Goal: Task Accomplishment & Management: Manage account settings

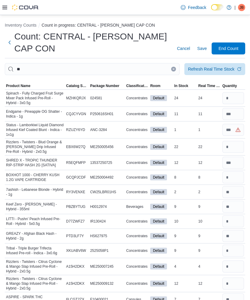
type input "**"
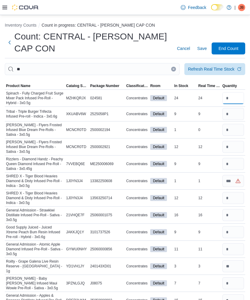
click at [235, 92] on input "number" at bounding box center [233, 98] width 22 height 12
type input "**"
click at [233, 108] on input "number" at bounding box center [233, 114] width 22 height 12
type input "*"
click at [235, 124] on input "number" at bounding box center [233, 130] width 22 height 12
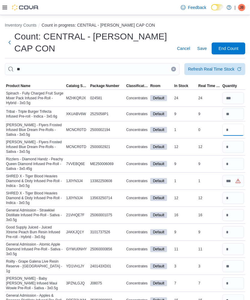
type input "*"
click at [238, 141] on input "number" at bounding box center [233, 147] width 22 height 12
type input "**"
click at [233, 158] on input "number" at bounding box center [233, 164] width 22 height 12
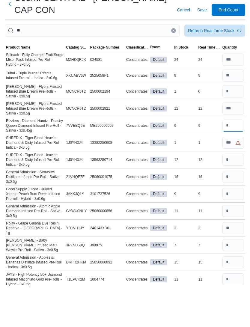
type input "*"
click at [236, 177] on input "number" at bounding box center [233, 183] width 22 height 12
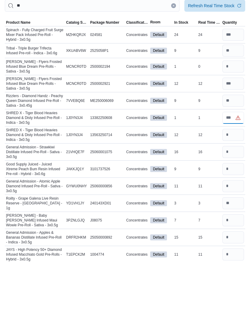
click at [237, 177] on input "number" at bounding box center [233, 183] width 22 height 12
click at [235, 177] on input "number" at bounding box center [233, 183] width 22 height 12
type input "*"
click at [232, 194] on input "number" at bounding box center [233, 200] width 22 height 12
type input "**"
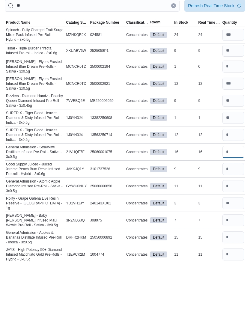
click at [235, 211] on input "number" at bounding box center [233, 217] width 22 height 12
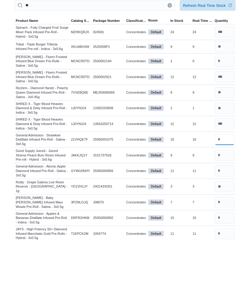
scroll to position [93, 0]
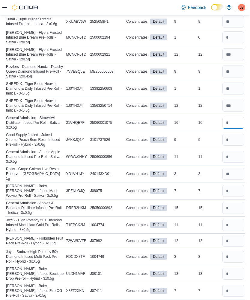
type input "**"
click at [235, 134] on input "number" at bounding box center [233, 140] width 22 height 12
type input "*"
click at [231, 151] on input "number" at bounding box center [233, 157] width 22 height 12
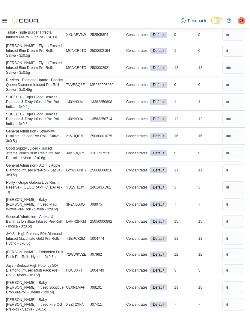
scroll to position [87, 0]
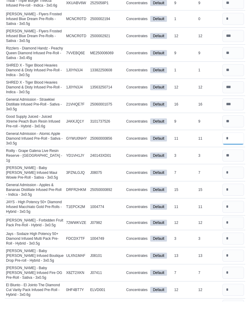
type input "**"
click at [237, 192] on input "number" at bounding box center [233, 198] width 22 height 12
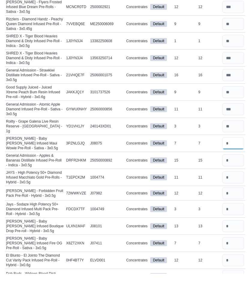
scroll to position [140, 0]
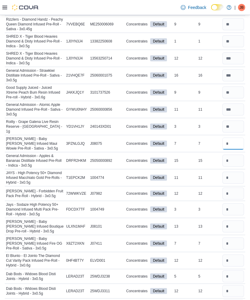
type input "*"
click at [235, 155] on input "number" at bounding box center [233, 161] width 22 height 12
type input "**"
click at [228, 172] on input "number" at bounding box center [233, 178] width 22 height 12
click at [236, 155] on input "number" at bounding box center [233, 161] width 22 height 12
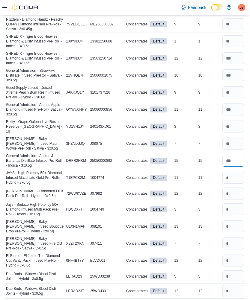
type input "**"
click at [235, 172] on input "number" at bounding box center [233, 178] width 22 height 12
type input "**"
click at [235, 188] on input "number" at bounding box center [233, 194] width 22 height 12
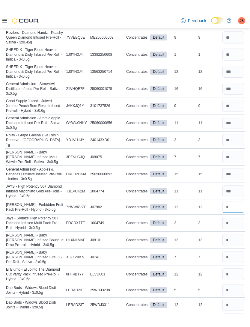
scroll to position [133, 0]
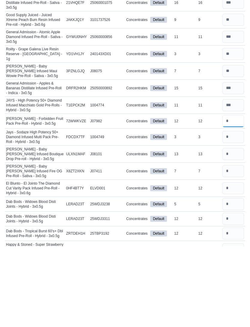
type input "**"
click at [233, 212] on input "number" at bounding box center [233, 218] width 22 height 12
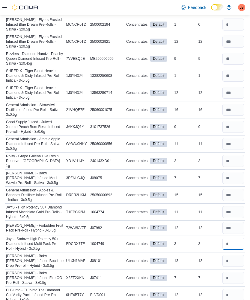
scroll to position [0, 0]
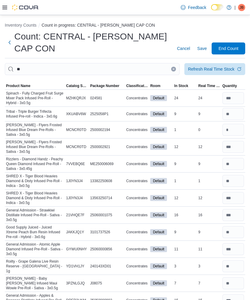
click at [207, 66] on div "Refresh Real Time Stock" at bounding box center [211, 69] width 46 height 6
click at [147, 25] on ol "Inventory Counts Count in progress: CENTRAL - [PERSON_NAME] CAP CON" at bounding box center [125, 25] width 240 height 7
click at [202, 46] on span "Save" at bounding box center [202, 49] width 10 height 6
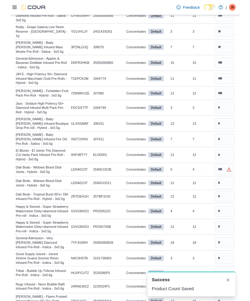
scroll to position [231, 0]
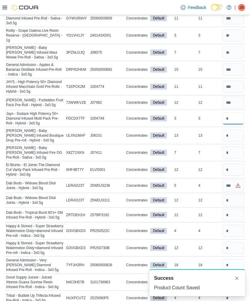
click at [232, 112] on input "number" at bounding box center [233, 118] width 22 height 12
type input "*"
click at [236, 129] on input "number" at bounding box center [233, 135] width 22 height 12
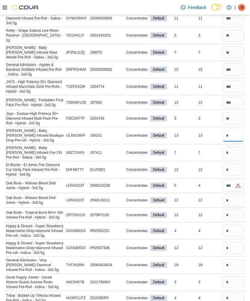
type input "**"
click at [225, 146] on input "number" at bounding box center [233, 152] width 22 height 12
type input "*"
click at [235, 164] on input "number" at bounding box center [233, 170] width 22 height 12
type input "**"
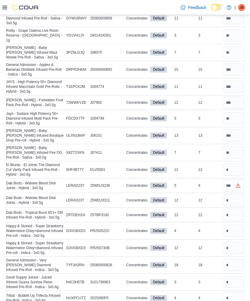
click at [234, 179] on input "number" at bounding box center [233, 185] width 22 height 12
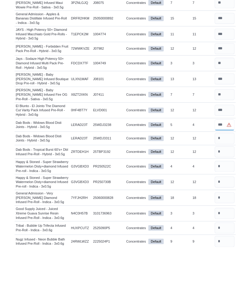
scroll to position [309, 0]
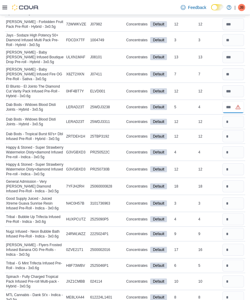
type input "*"
click at [234, 116] on input "number" at bounding box center [233, 122] width 22 height 12
type input "**"
click at [235, 131] on input "number" at bounding box center [233, 137] width 22 height 12
type input "**"
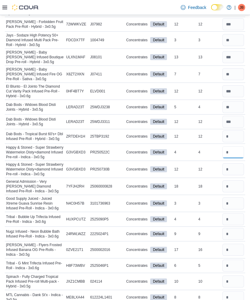
click at [240, 146] on input "number" at bounding box center [233, 152] width 22 height 12
type input "*"
click at [239, 164] on input "number" at bounding box center [233, 170] width 22 height 12
type input "**"
click at [231, 181] on input "number" at bounding box center [233, 187] width 22 height 12
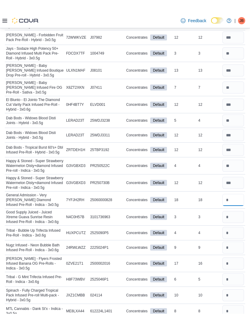
scroll to position [302, 0]
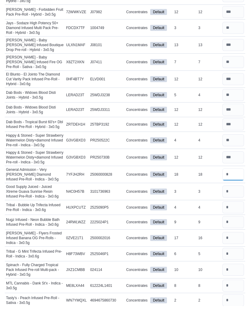
type input "**"
click at [234, 206] on input "number" at bounding box center [233, 212] width 22 height 12
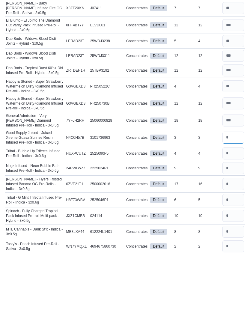
type input "*"
click at [235, 222] on input "number" at bounding box center [233, 228] width 22 height 12
type input "*"
click at [233, 237] on input "number" at bounding box center [233, 243] width 22 height 12
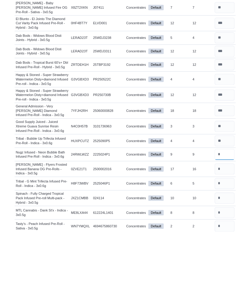
scroll to position [405, 0]
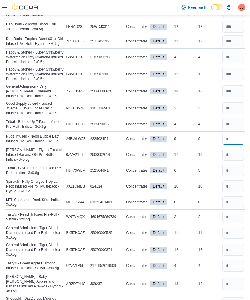
type input "*"
click at [237, 149] on input "number" at bounding box center [233, 155] width 22 height 12
type input "**"
click at [234, 165] on input "number" at bounding box center [233, 171] width 22 height 12
type input "*"
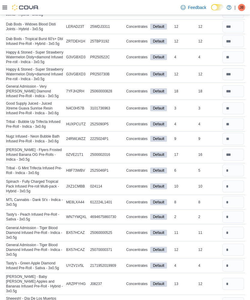
click at [237, 181] on input "number" at bounding box center [233, 187] width 22 height 12
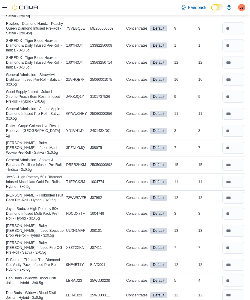
scroll to position [0, 0]
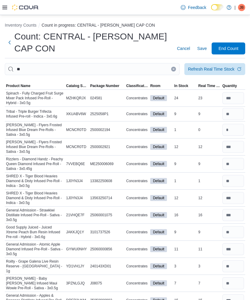
click at [218, 63] on span "Refresh Real Time Stock" at bounding box center [215, 69] width 54 height 12
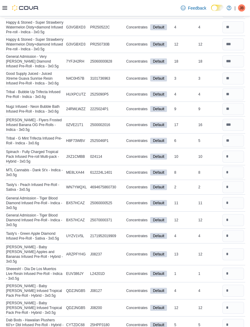
scroll to position [436, 0]
click at [232, 151] on input "number" at bounding box center [233, 157] width 22 height 12
type input "*"
click at [235, 167] on input "number" at bounding box center [233, 173] width 22 height 12
type input "*"
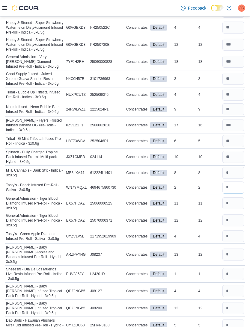
click at [234, 181] on input "number" at bounding box center [233, 187] width 22 height 12
click at [237, 181] on input "number" at bounding box center [233, 187] width 22 height 12
click at [238, 181] on input "number" at bounding box center [233, 187] width 22 height 12
type input "*"
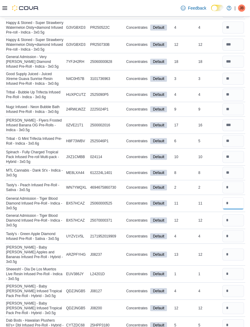
click at [234, 197] on input "number" at bounding box center [233, 203] width 22 height 12
type input "**"
click at [232, 214] on input "number" at bounding box center [233, 220] width 22 height 12
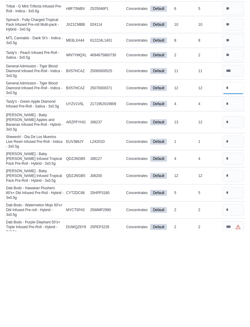
scroll to position [479, 0]
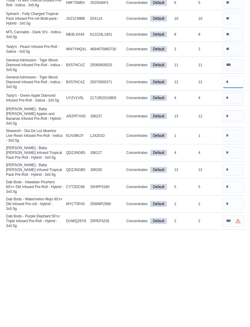
type input "**"
click at [236, 187] on input "number" at bounding box center [233, 193] width 22 height 12
type input "*"
click at [235, 206] on input "number" at bounding box center [233, 212] width 22 height 12
type input "**"
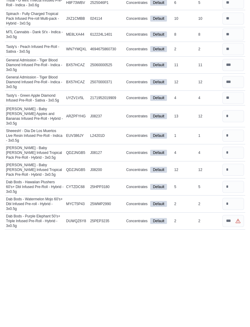
click at [236, 225] on input "number" at bounding box center [233, 231] width 22 height 12
type input "*"
click at [234, 242] on input "number" at bounding box center [233, 248] width 22 height 12
type input "*"
click at [232, 259] on input "number" at bounding box center [233, 265] width 22 height 12
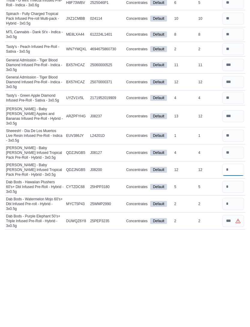
type input "**"
click at [232, 276] on input "number" at bounding box center [233, 282] width 22 height 12
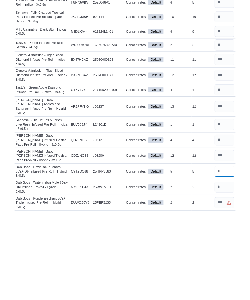
scroll to position [602, 0]
